Goal: Use online tool/utility: Utilize a website feature to perform a specific function

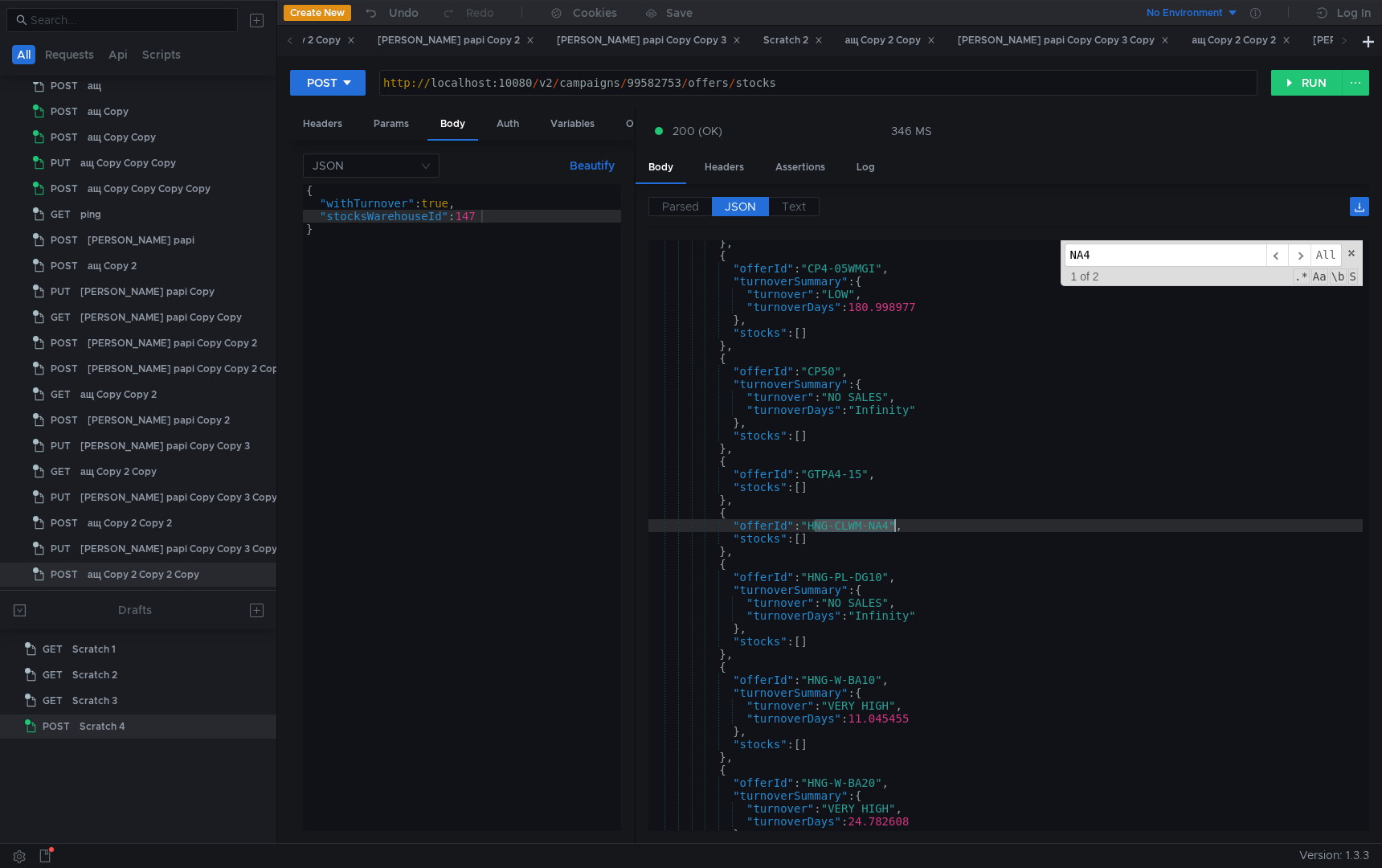
scroll to position [299, 0]
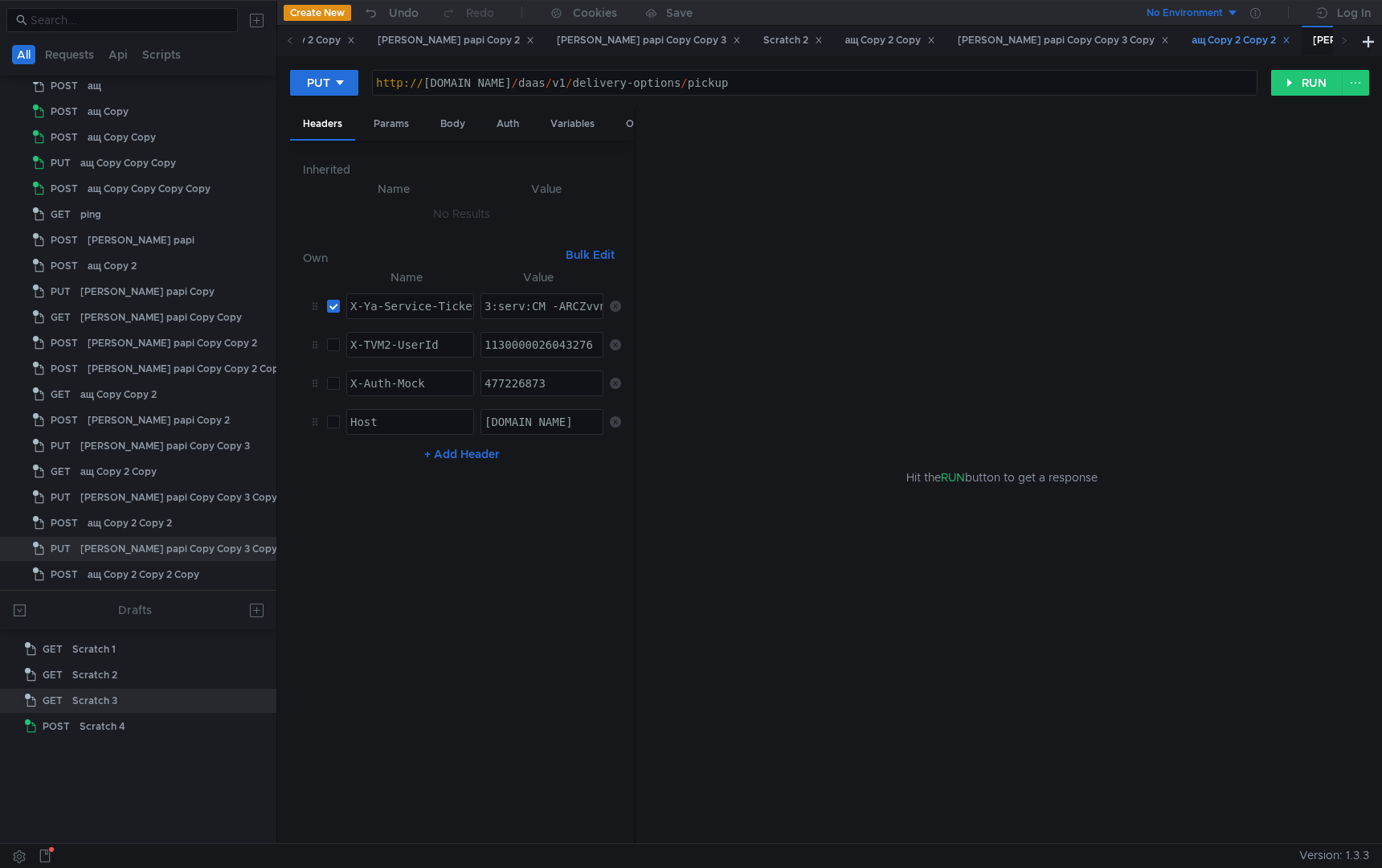
click at [1192, 39] on div "ащ Copy 2 Copy 2" at bounding box center [1240, 40] width 99 height 17
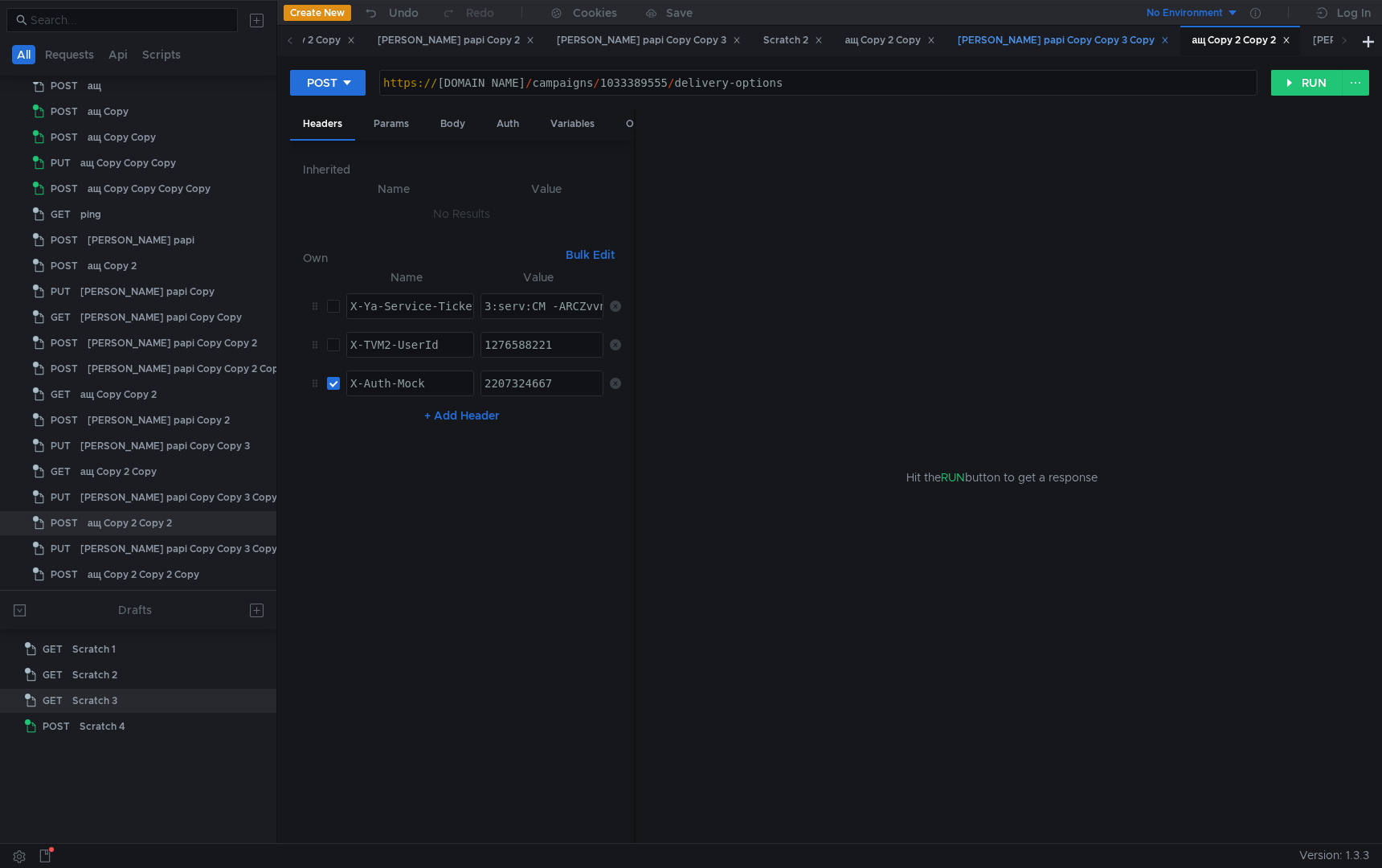
click at [946, 51] on div "[PERSON_NAME] papi Copy Copy 3 Copy" at bounding box center [1062, 40] width 232 height 30
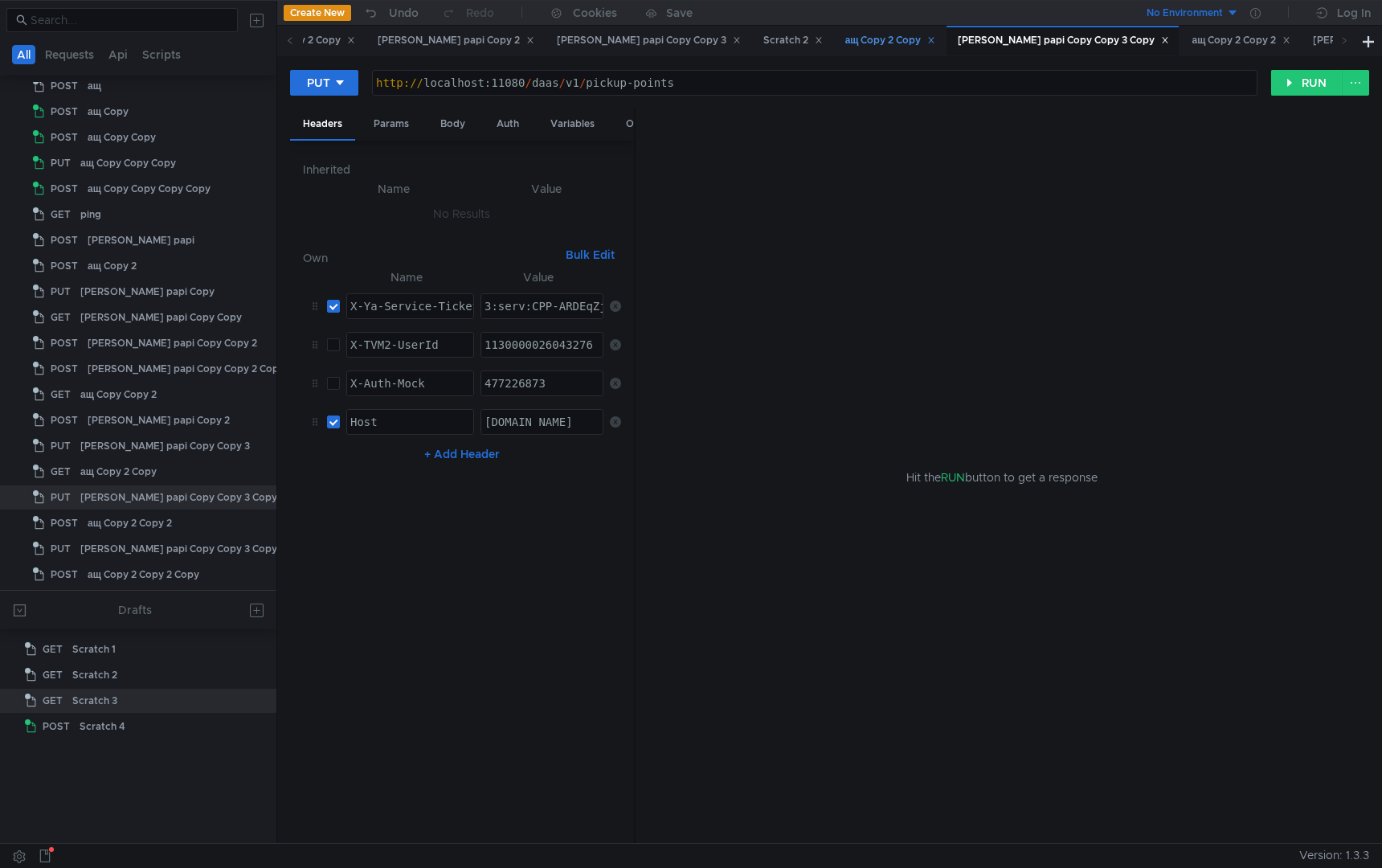
click at [845, 48] on div "ащ Copy 2 Copy" at bounding box center [890, 40] width 91 height 17
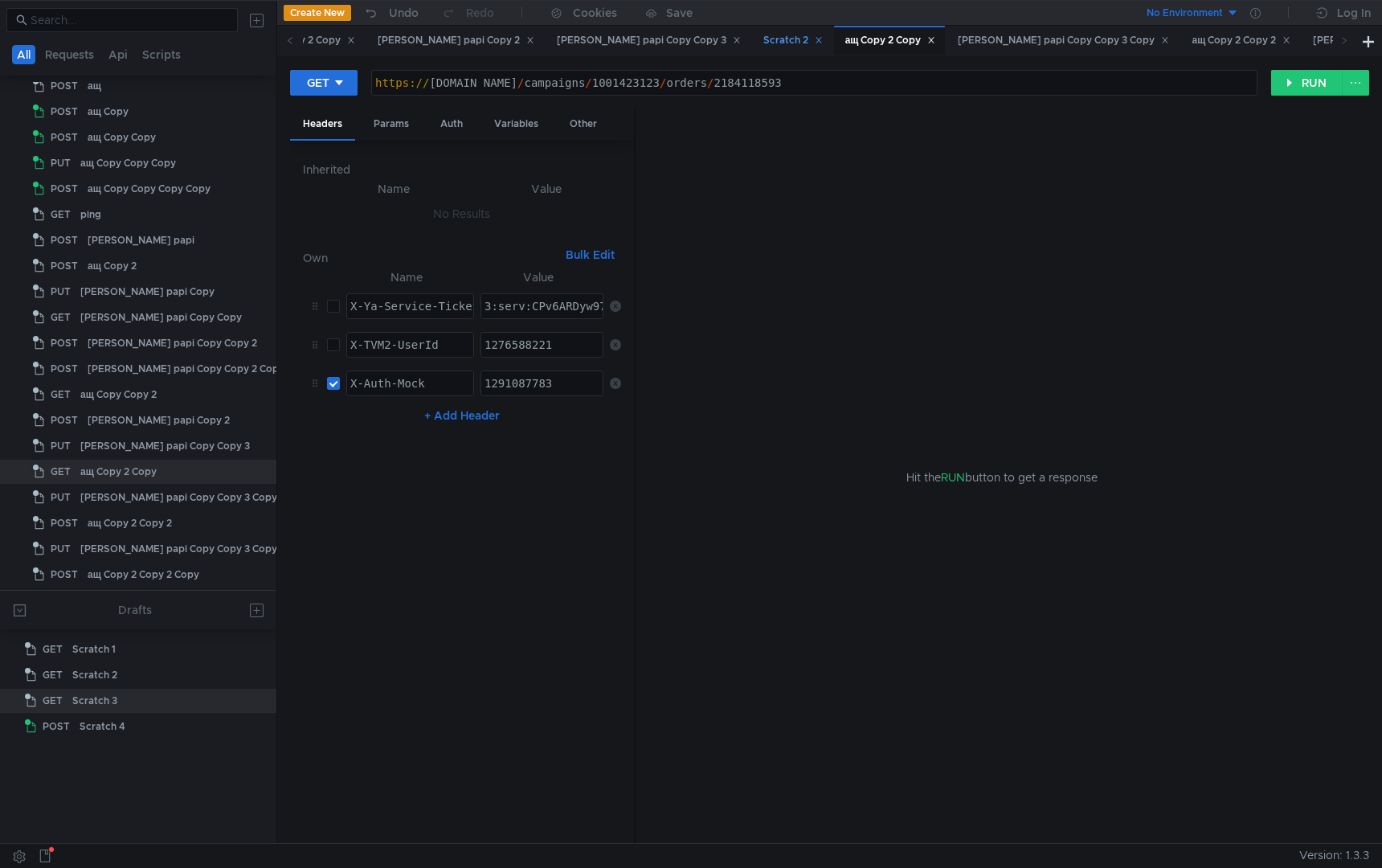
click at [763, 45] on div "Scratch 2" at bounding box center [793, 40] width 59 height 17
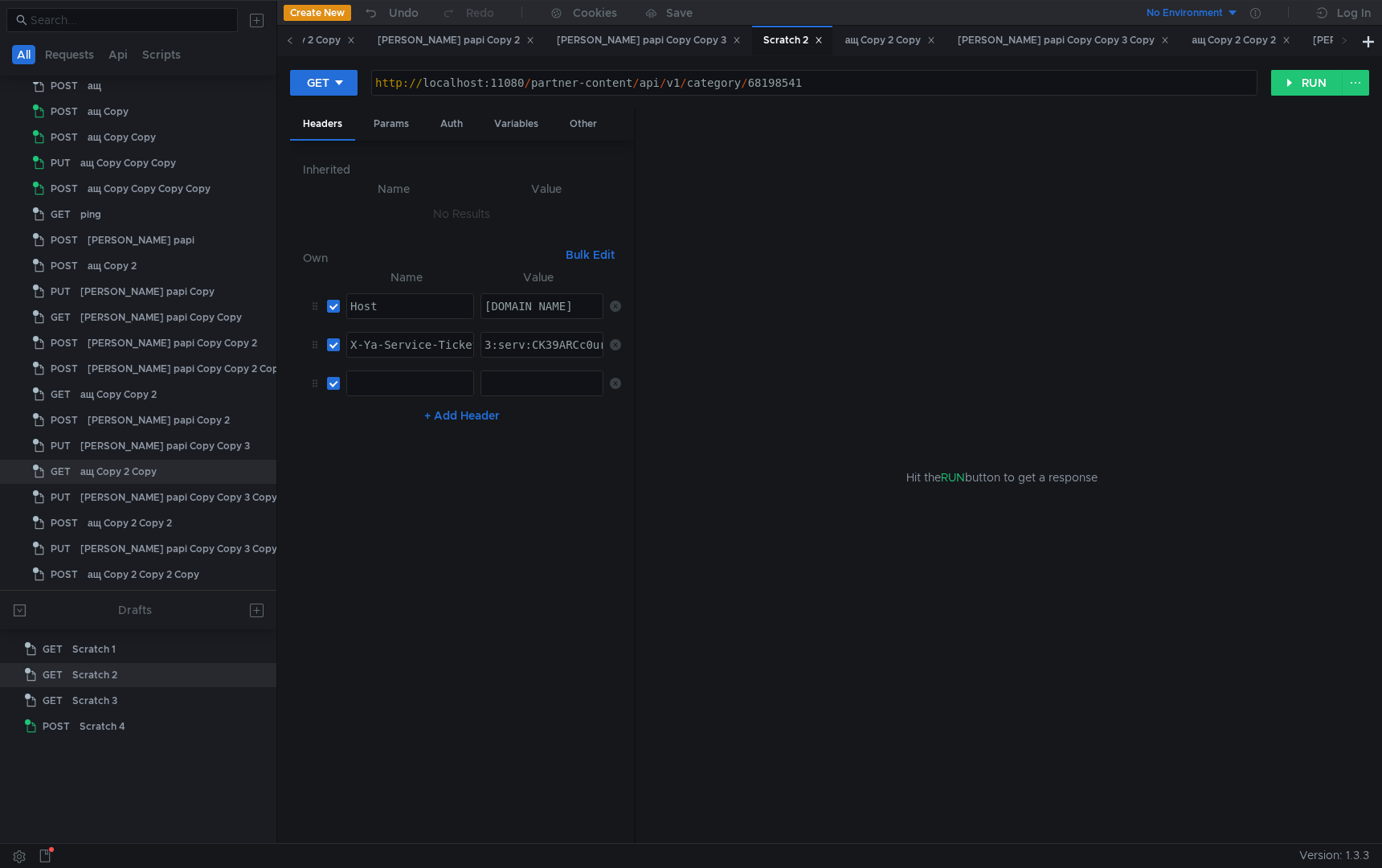
click at [293, 46] on span at bounding box center [290, 40] width 26 height 30
click at [900, 38] on div "[PERSON_NAME] papi Copy Copy 3" at bounding box center [992, 40] width 184 height 17
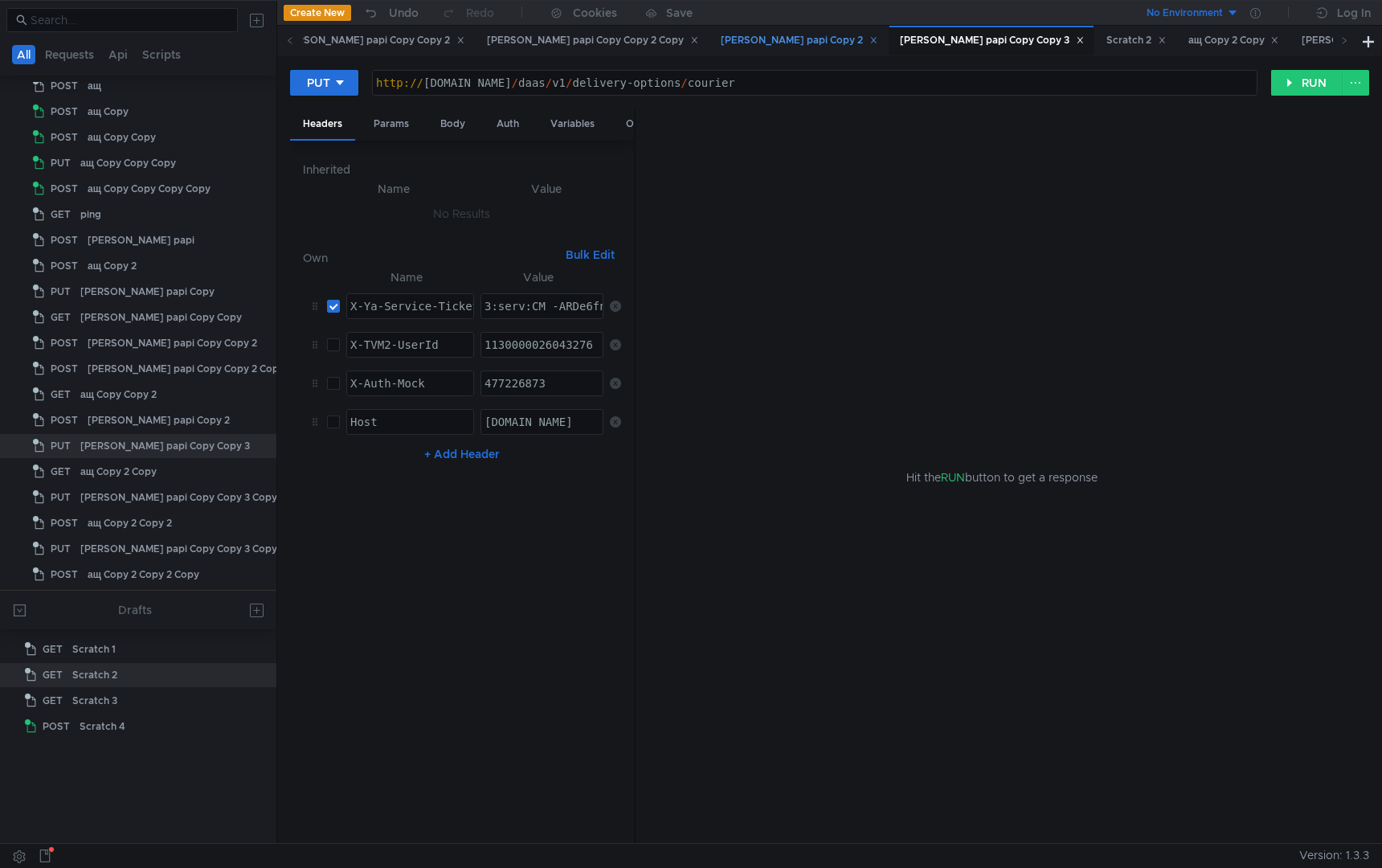
click at [721, 40] on div "[PERSON_NAME] papi Copy 2" at bounding box center [799, 40] width 157 height 17
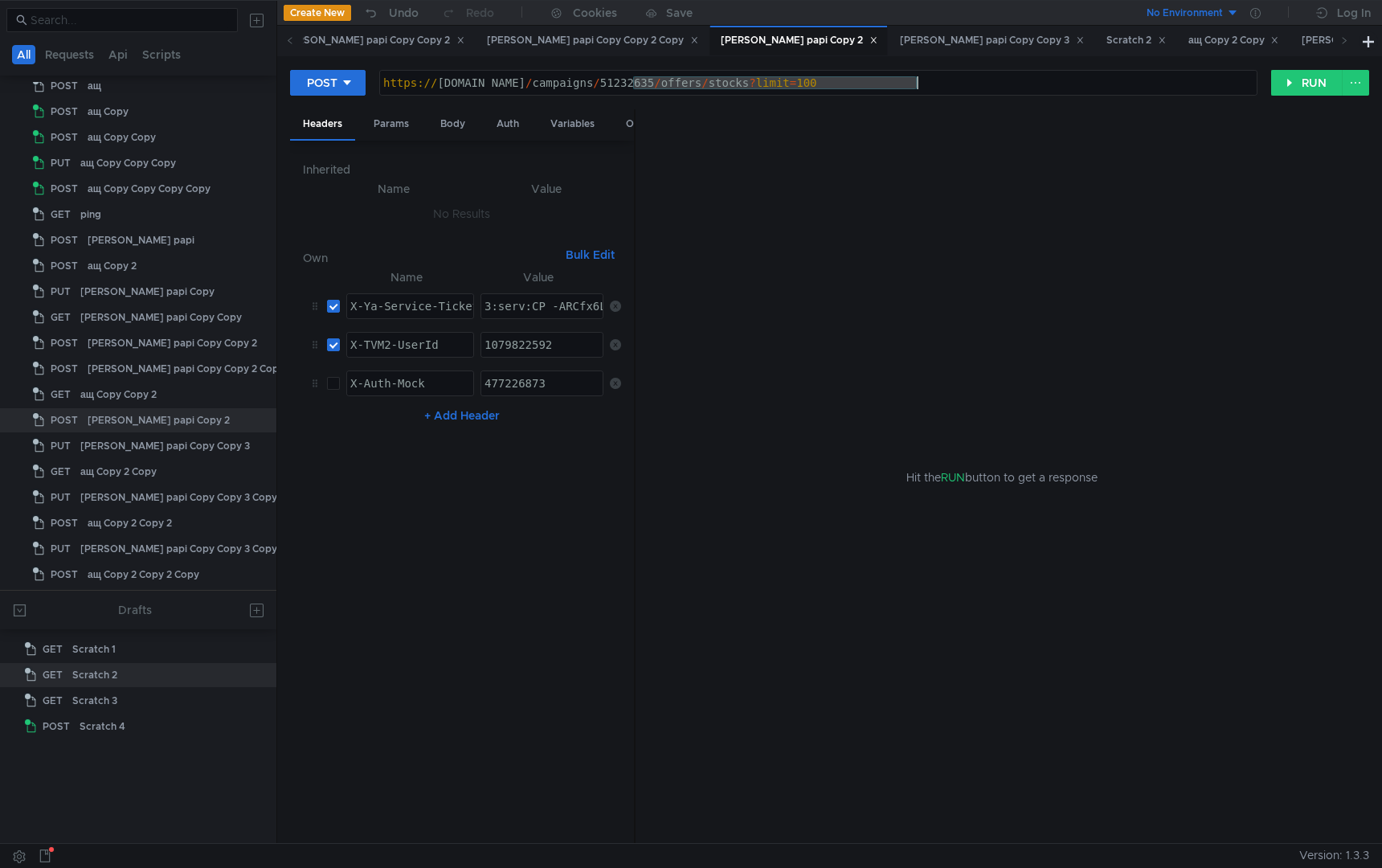
drag, startPoint x: 630, startPoint y: 83, endPoint x: 1095, endPoint y: 105, distance: 465.5
click at [1095, 106] on div "POST [URL][DOMAIN_NAME] https:// [DOMAIN_NAME] / campaigns / 51232635 / offers …" at bounding box center [830, 89] width 1079 height 40
paste textarea "/v2/campaigns/140235109/orders/49491601089/identifiers/status"
type textarea "[URL][DOMAIN_NAME]"
click at [700, 640] on div "Hit the RUN button to get a response" at bounding box center [1002, 476] width 695 height 735
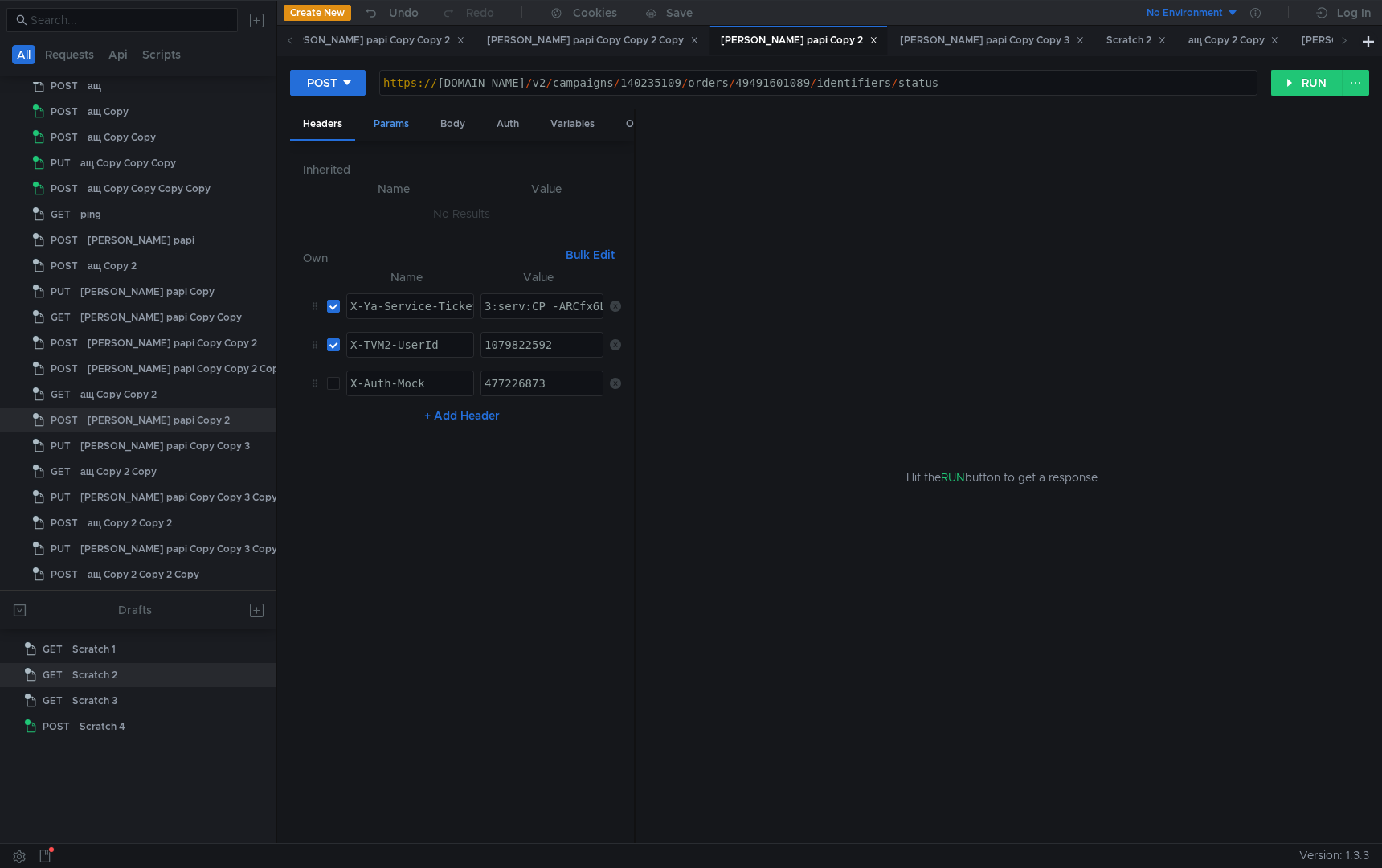
click at [383, 124] on div "Params" at bounding box center [391, 124] width 61 height 30
click at [317, 113] on div "Headers" at bounding box center [323, 124] width 65 height 30
click at [398, 125] on div "Params" at bounding box center [391, 124] width 61 height 30
click at [443, 124] on div "Body" at bounding box center [452, 124] width 51 height 30
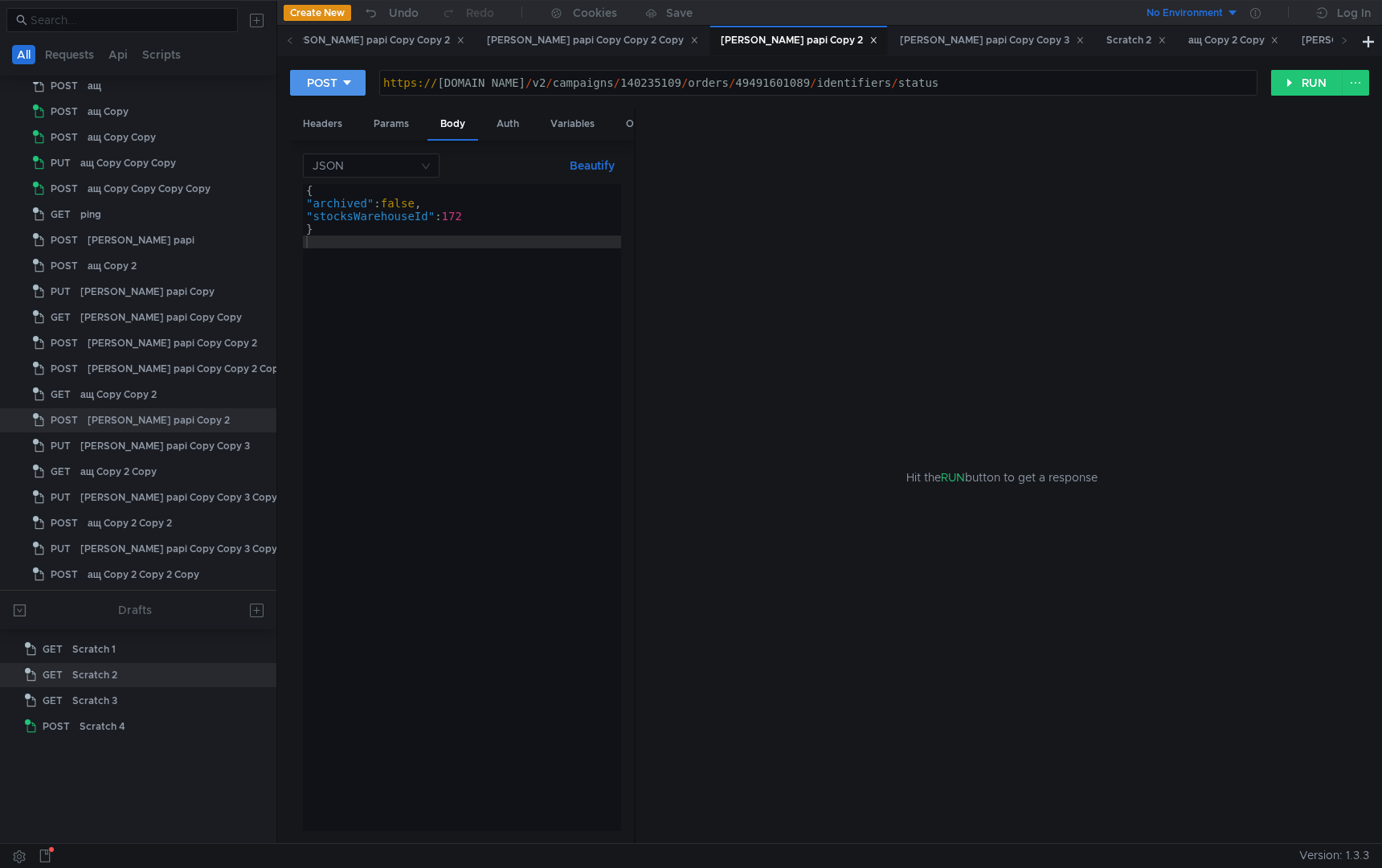
click at [353, 74] on button "POST" at bounding box center [328, 82] width 75 height 26
click at [355, 79] on div at bounding box center [691, 434] width 1382 height 868
click at [407, 342] on div "{ "archived" : false , "stocksWarehouseId" : 172 }" at bounding box center [462, 520] width 318 height 672
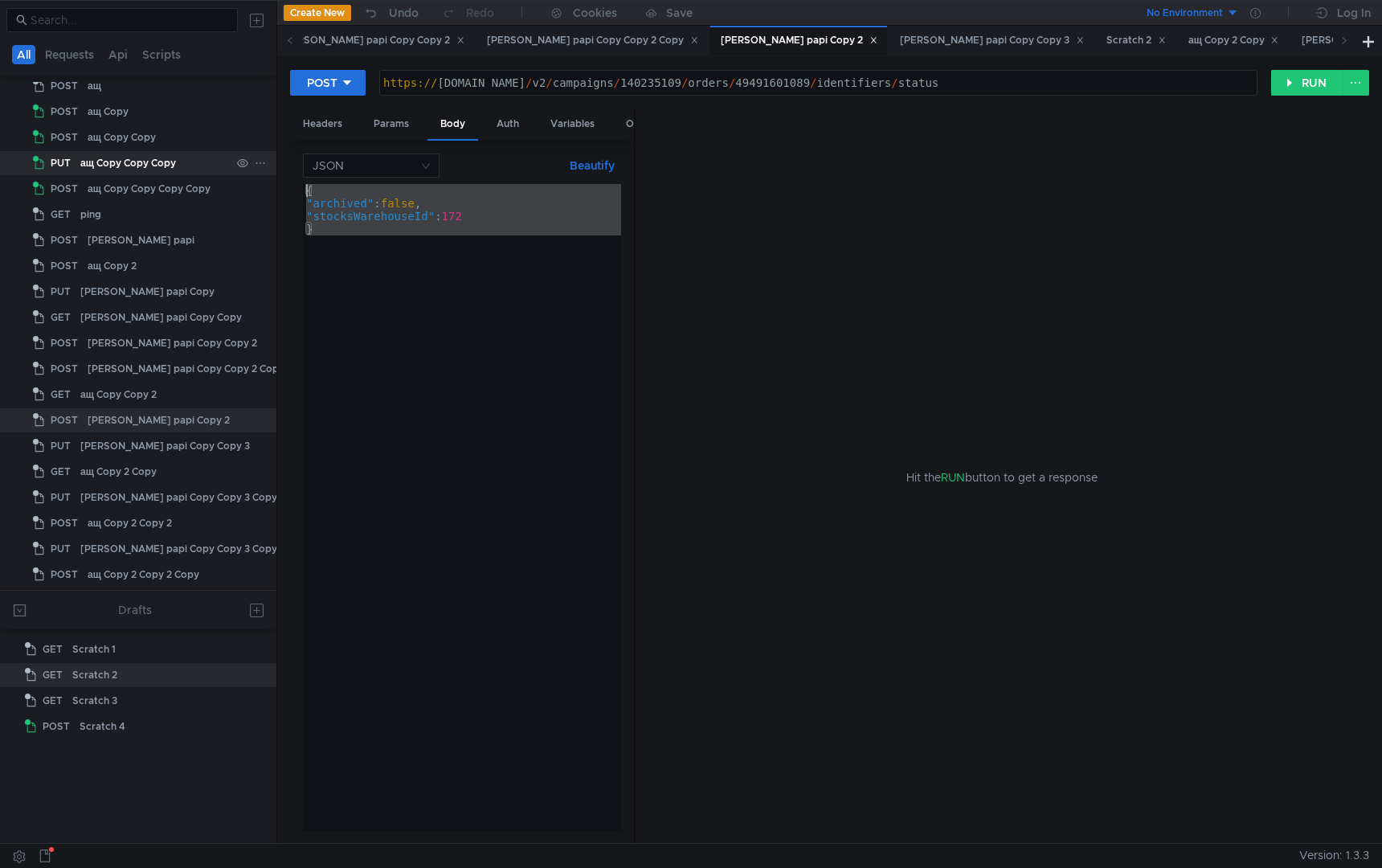
drag, startPoint x: 394, startPoint y: 354, endPoint x: 245, endPoint y: 166, distance: 239.9
click at [245, 166] on as-split "All Requests Api Scripts Project Temp Project GET lnlbjl POST ащ POST ащ Copy P…" at bounding box center [691, 421] width 1382 height 842
type textarea "{ "archived":false,"
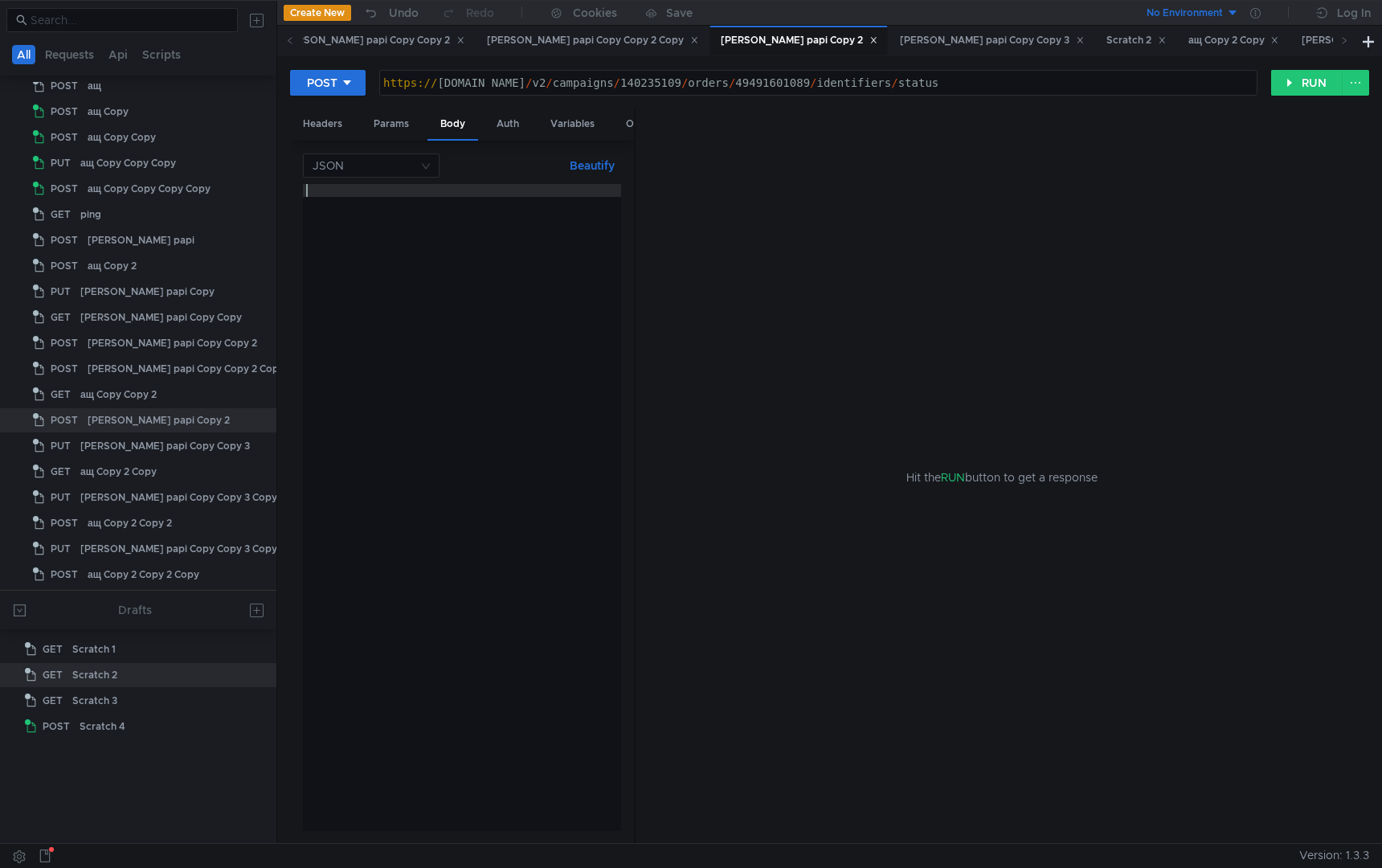
type textarea "Х"
type textarea "}"
type textarea "{"
drag, startPoint x: 408, startPoint y: 235, endPoint x: 196, endPoint y: 142, distance: 231.5
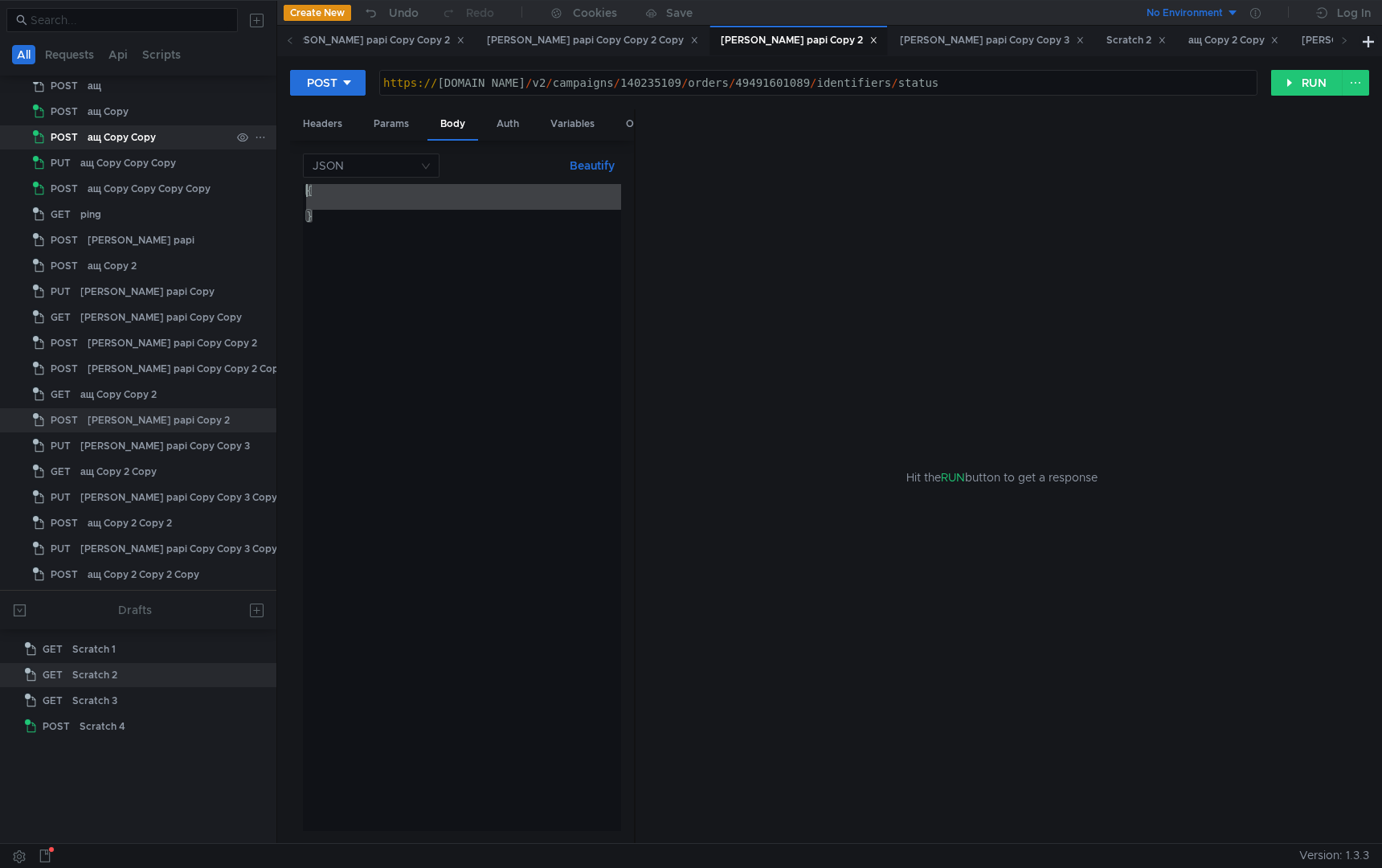
click at [196, 142] on as-split "All Requests Api Scripts Project Temp Project GET lnlbjl POST ащ POST ащ Copy P…" at bounding box center [691, 421] width 1382 height 842
type textarea "{"
click at [324, 130] on div "Headers" at bounding box center [323, 124] width 65 height 30
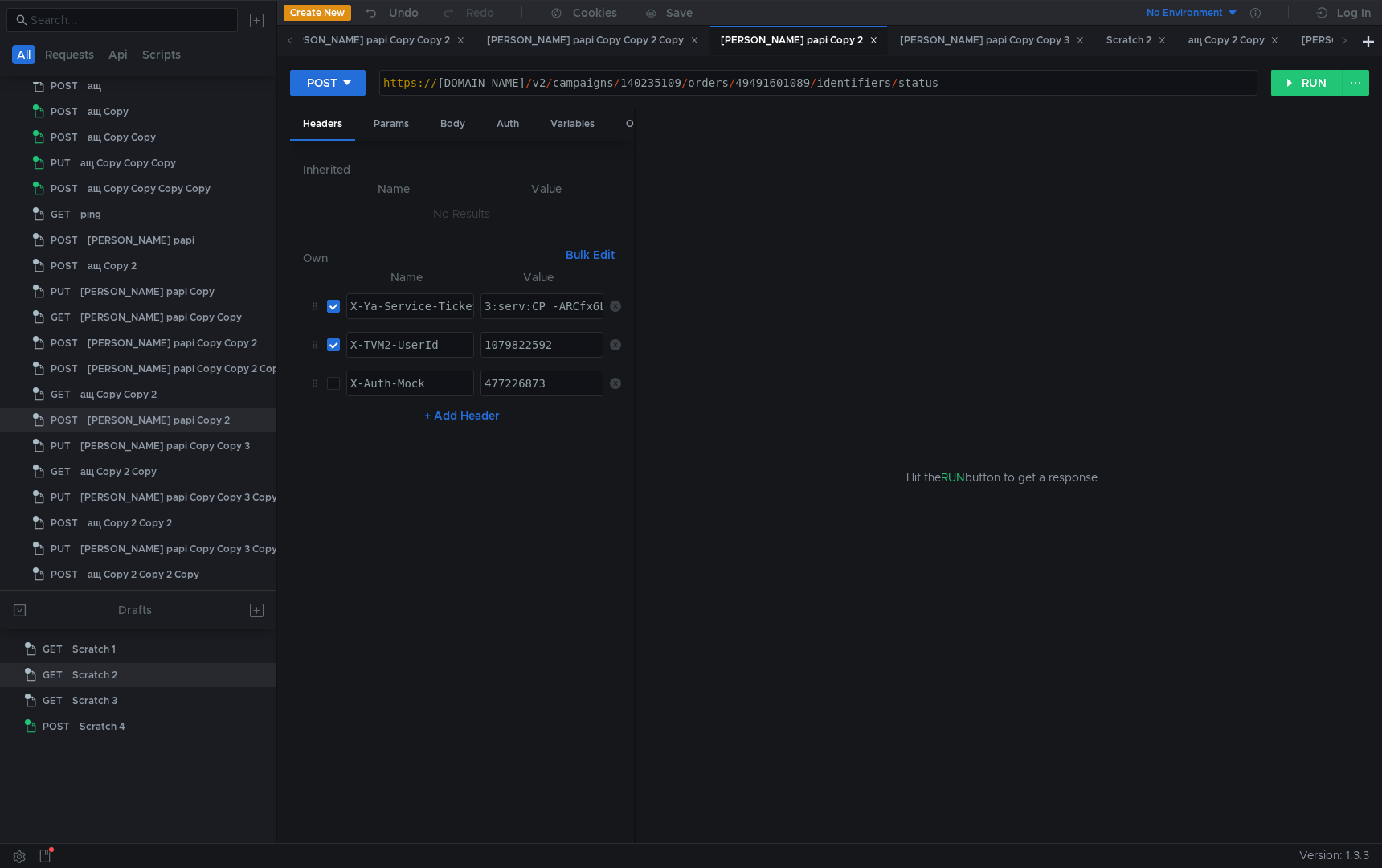
paste textarea "JOBAhC-hZbHBiIICJzjehD633o:CxAbZNfeO0o-uaaTtiqKOIEycskzXczHp3BVWD6IQgPIqHEboS1u…"
type textarea "3:serv:CJOBAhC-hZbHBiIICJzjehD633o:CxAbZNfeO0o-uaaTtiqKOIEycskzXczHp3BVWD6IQgPI…"
click at [547, 625] on nz-table "Name Value X-Ya-Service-Ticket הההההההההההההההההההההההההההההההההההההההההההההההה…" at bounding box center [462, 549] width 318 height 564
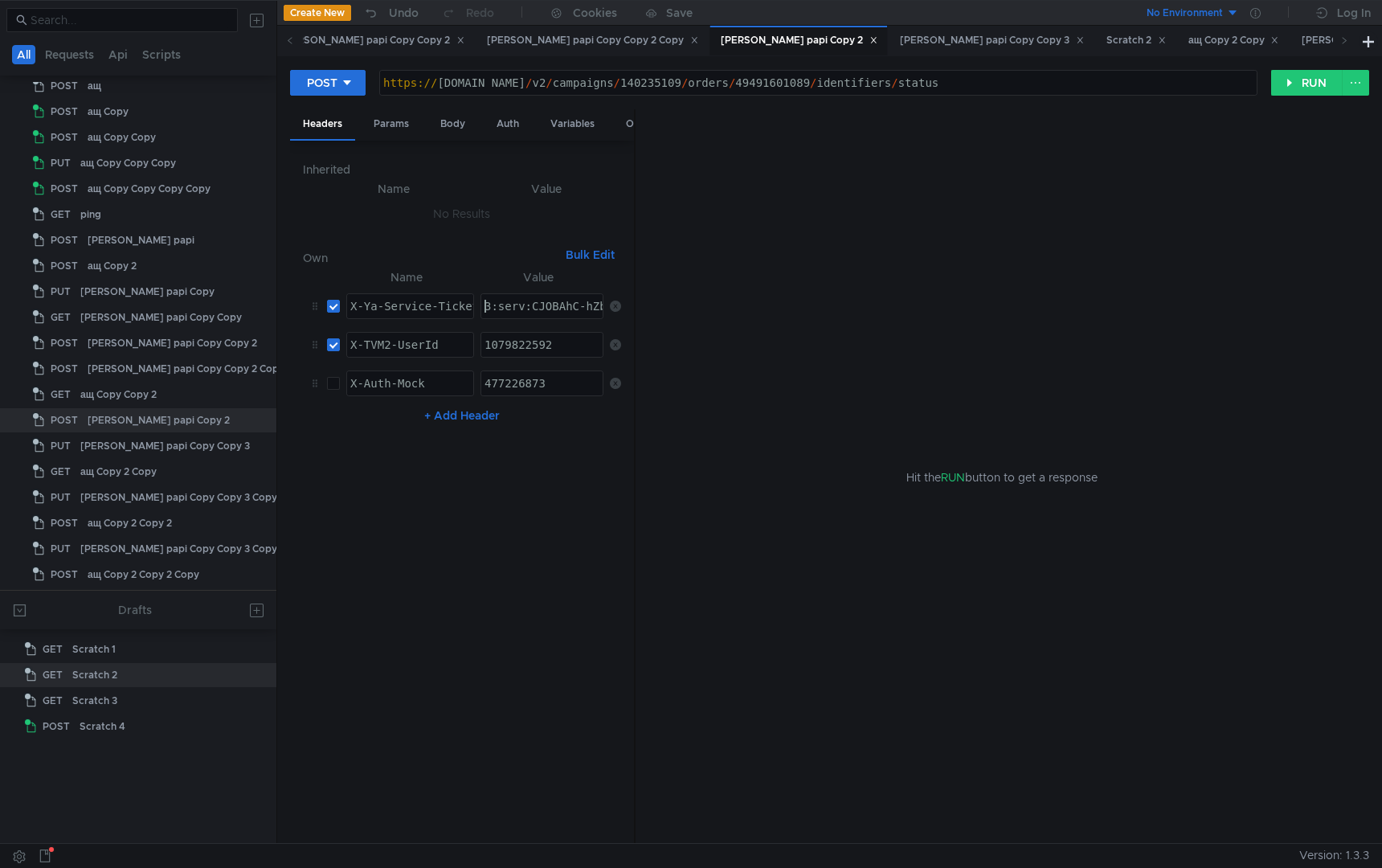
click at [516, 503] on nz-table "Name Value X-Ya-Service-Ticket הההההההההההההההההההההההההההההההההההההההההההההההה…" at bounding box center [462, 549] width 318 height 564
click at [516, 347] on div "1079822592" at bounding box center [542, 357] width 123 height 39
paste textarea "886271790"
type textarea "1886271790"
click at [539, 602] on nz-table "Name Value X-Ya-Service-Ticket הההההההההההההההההההההההההההההההההההההההההההההההה…" at bounding box center [462, 549] width 318 height 564
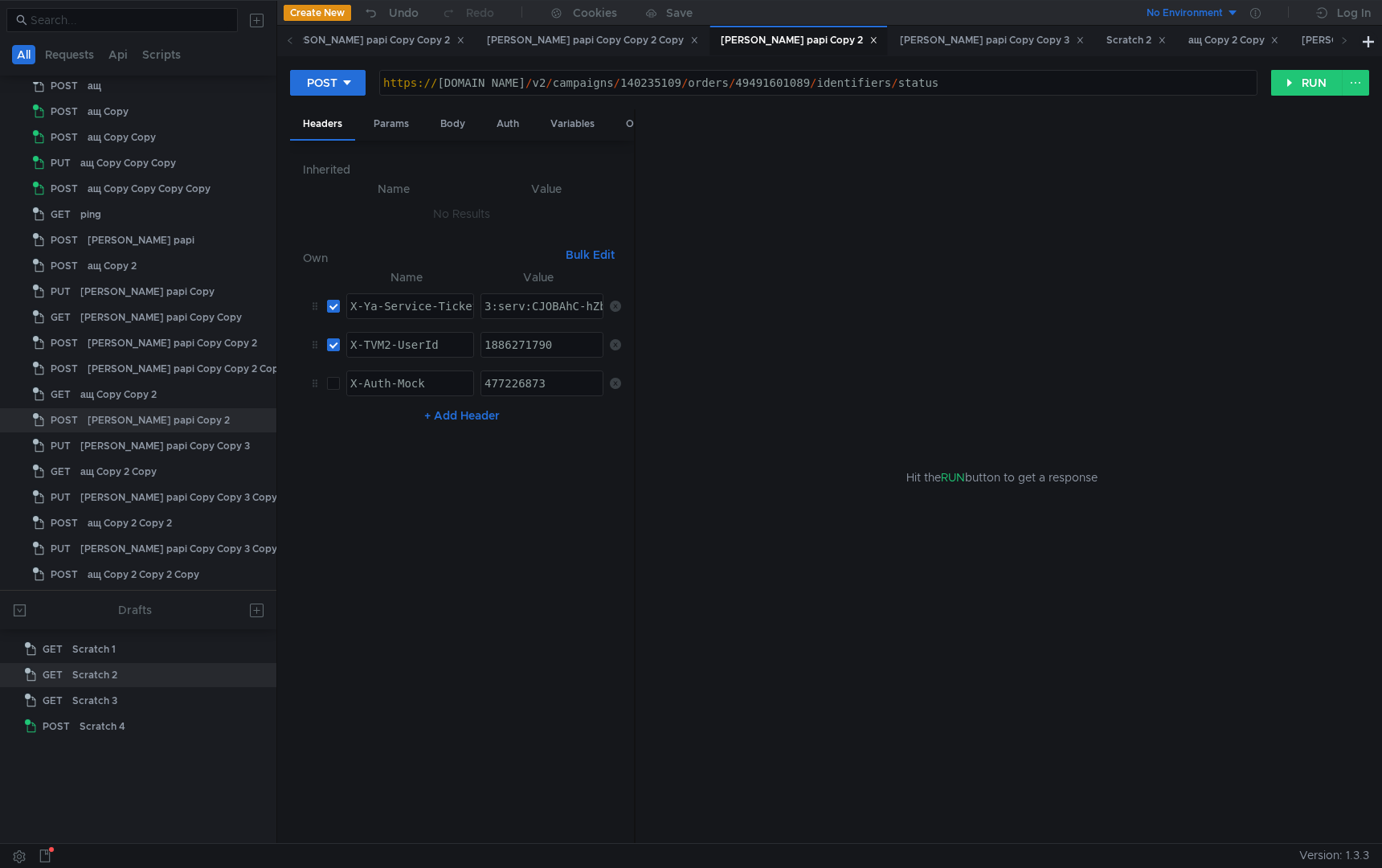
click at [1303, 99] on div "POST [URL][DOMAIN_NAME] https:// [DOMAIN_NAME] / v2 / campaigns / 140235109 / o…" at bounding box center [830, 89] width 1079 height 40
click at [1298, 81] on button "RUN" at bounding box center [1307, 82] width 71 height 26
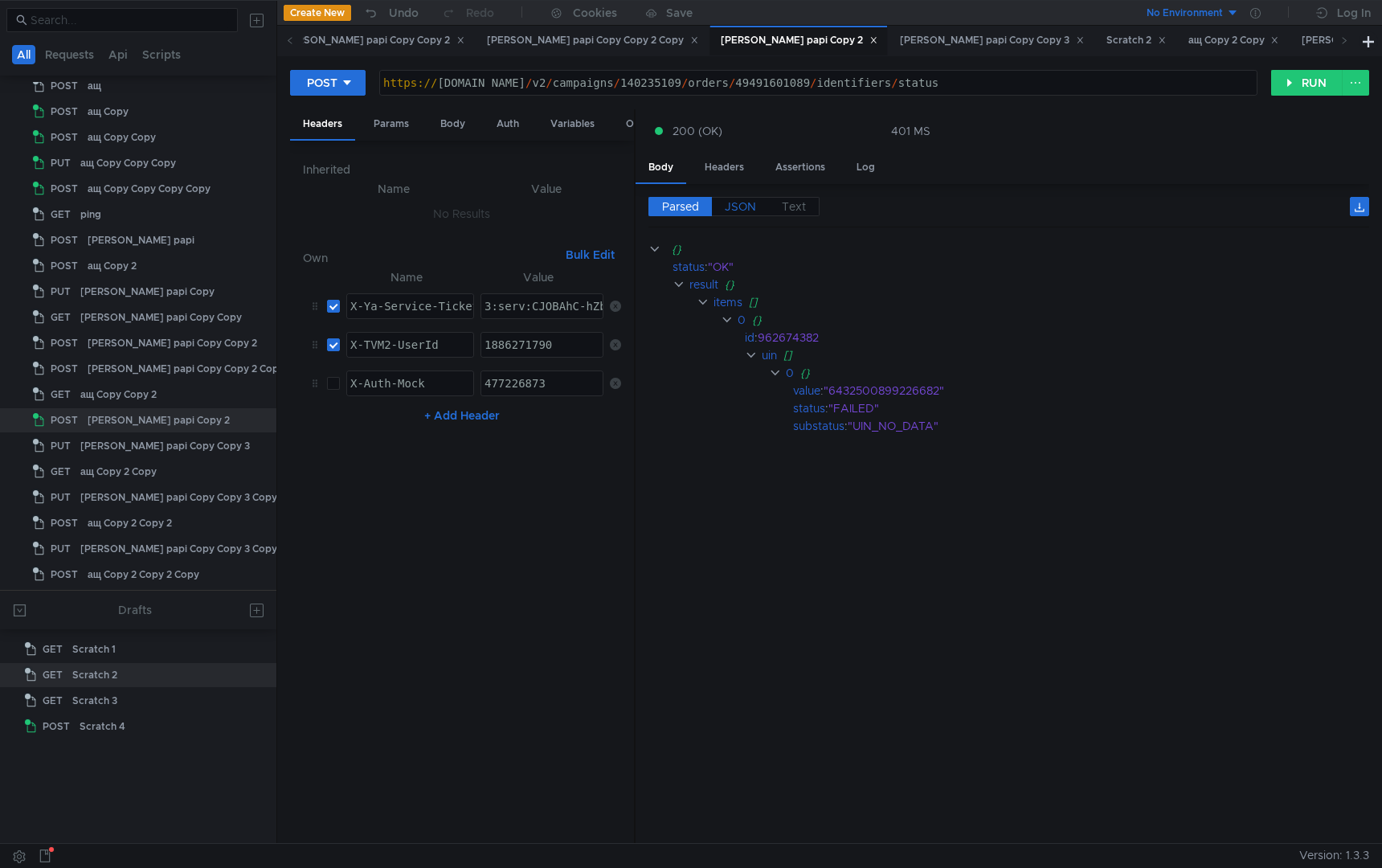
click at [739, 208] on span "JSON" at bounding box center [740, 206] width 32 height 15
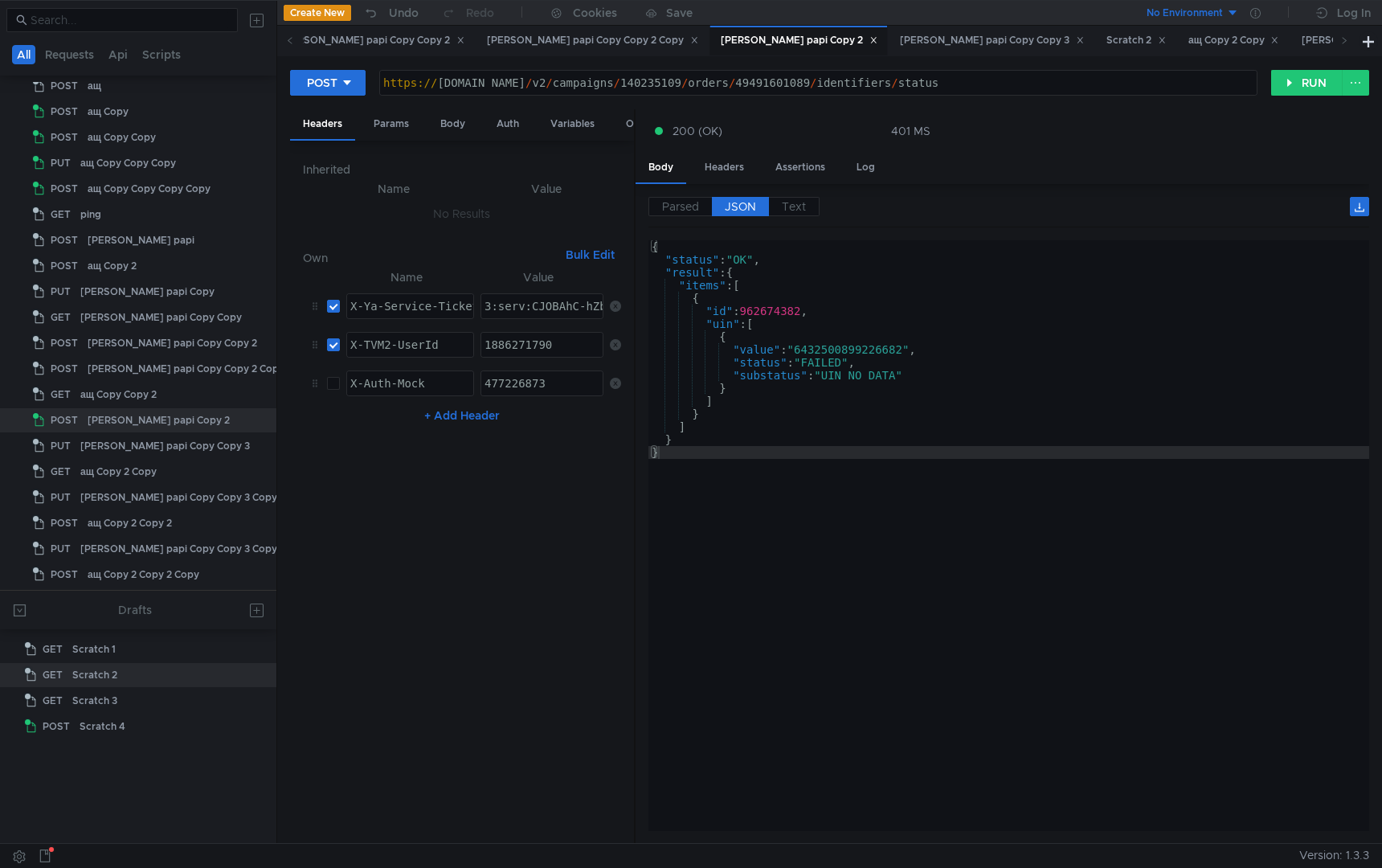
click at [834, 610] on div "{ "status" : "OK" , "result" : { "items" : [ { "id" : 962674382 , "uin" : [ { "…" at bounding box center [1009, 548] width 721 height 616
click at [776, 543] on div "{ "status" : "OK" , "result" : { "items" : [ { "id" : 962674382 , "uin" : [ { "…" at bounding box center [1009, 548] width 721 height 616
type textarea "} }"
